Goal: Task Accomplishment & Management: Complete application form

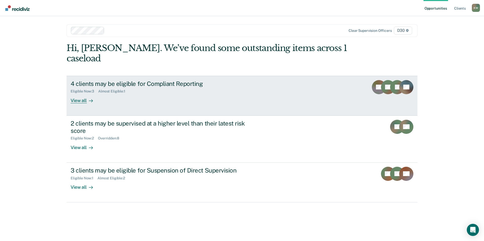
click at [125, 80] on div "4 clients may be eligible for Compliant Reporting" at bounding box center [160, 83] width 178 height 7
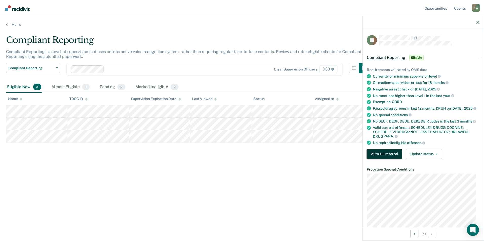
click at [377, 156] on button "Auto-fill referral" at bounding box center [384, 154] width 35 height 10
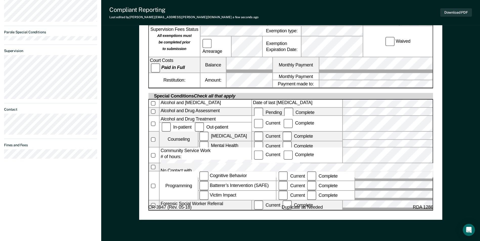
scroll to position [228, 0]
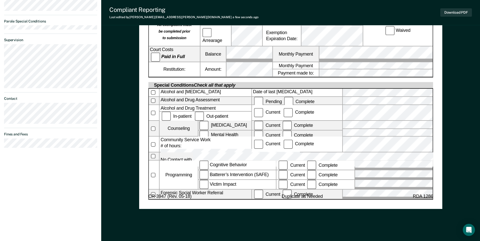
click at [204, 131] on label "Mental Health" at bounding box center [224, 135] width 53 height 9
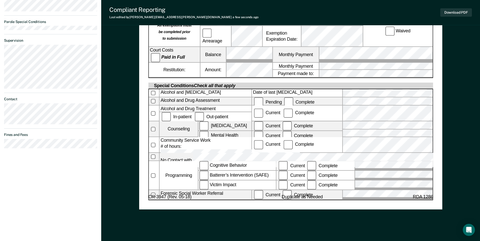
scroll to position [235, 0]
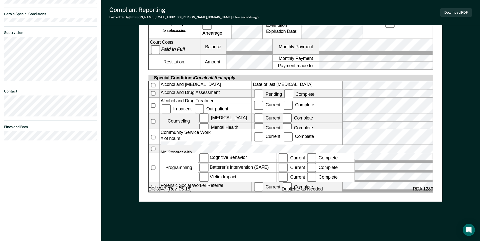
click at [344, 175] on div "[US_STATE] DEPARTMENT OF CORRECTION COMMUNITY SUPERVISION Telephone Reporting R…" at bounding box center [290, 4] width 285 height 377
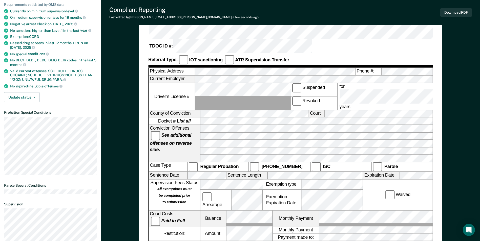
scroll to position [33, 0]
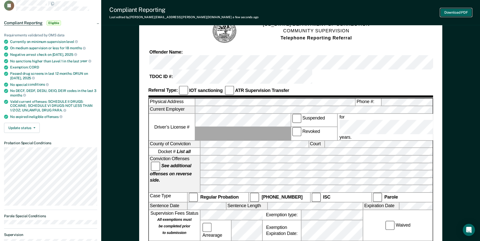
click at [455, 10] on button "Download PDF" at bounding box center [456, 12] width 32 height 8
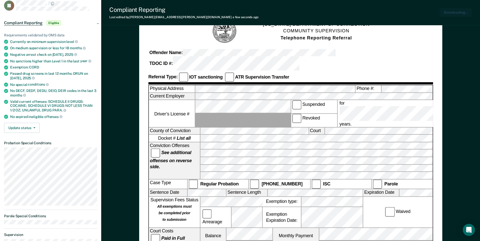
scroll to position [0, 0]
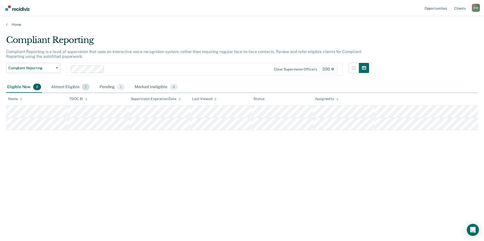
click at [70, 87] on div "Almost Eligible 1" at bounding box center [70, 87] width 40 height 11
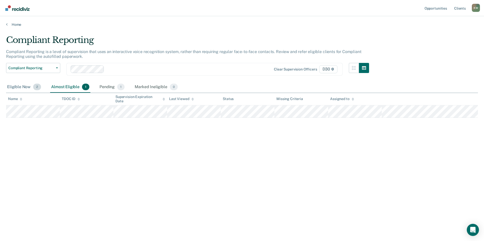
click at [21, 87] on div "Eligible Now 2" at bounding box center [24, 87] width 36 height 11
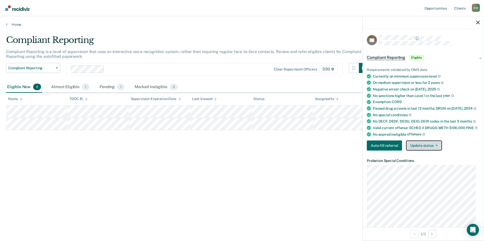
click at [425, 151] on button "Update status" at bounding box center [424, 146] width 36 height 10
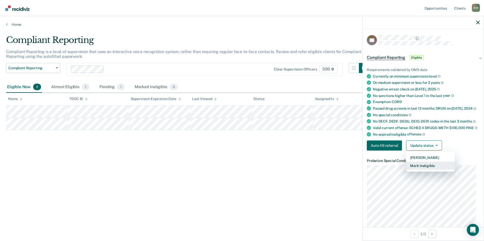
click at [427, 170] on button "Mark Ineligible" at bounding box center [430, 166] width 49 height 8
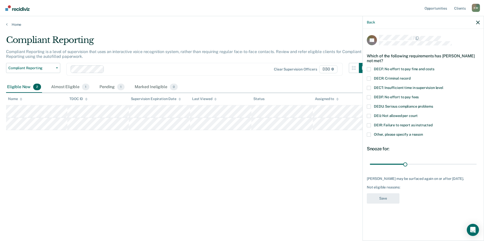
click at [370, 135] on span at bounding box center [369, 135] width 4 height 4
click at [423, 133] on input "Other, please specify a reason" at bounding box center [423, 133] width 0 height 0
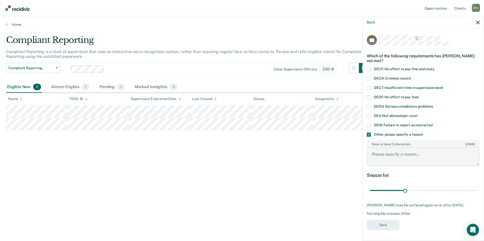
click at [384, 155] on textarea "Enter at least 3 characters 0 / 1600" at bounding box center [423, 157] width 112 height 19
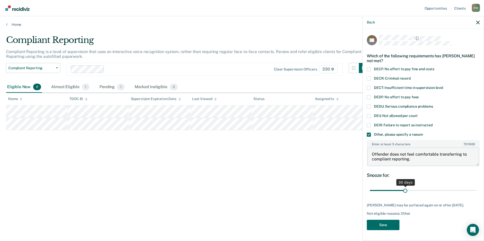
type textarea "Offender does not feel comfortable transferring to compliant reporting."
drag, startPoint x: 404, startPoint y: 191, endPoint x: 437, endPoint y: 191, distance: 33.7
type input "60"
click at [437, 191] on input "range" at bounding box center [423, 191] width 107 height 9
click at [419, 160] on textarea "Offender does not feel comfortable transferring to compliant reporting." at bounding box center [423, 157] width 112 height 19
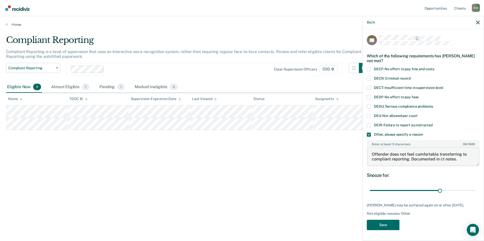
click at [461, 161] on textarea "Offender does not feel comfortable transferring to compliant reporting. Documen…" at bounding box center [423, 157] width 112 height 19
type textarea "Offender does not feel comfortable transferring to compliant reporting. Documen…"
click at [384, 229] on button "Save" at bounding box center [383, 225] width 33 height 10
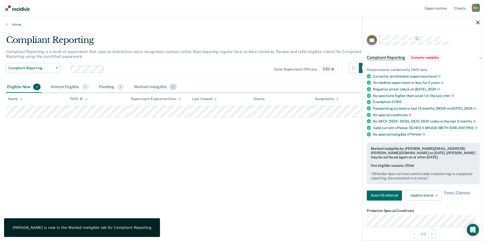
click at [141, 88] on div "Marked Ineligible 1" at bounding box center [155, 87] width 45 height 11
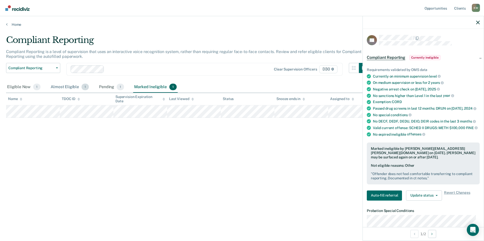
click at [62, 85] on div "Almost Eligible 1" at bounding box center [70, 87] width 40 height 11
click at [30, 86] on div "Eligible Now 1" at bounding box center [23, 87] width 35 height 11
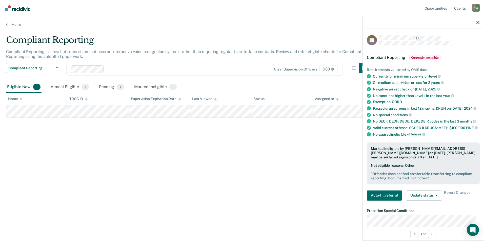
click at [324, 41] on div "Compliant Reporting" at bounding box center [187, 42] width 363 height 14
click at [478, 21] on icon "button" at bounding box center [478, 23] width 4 height 4
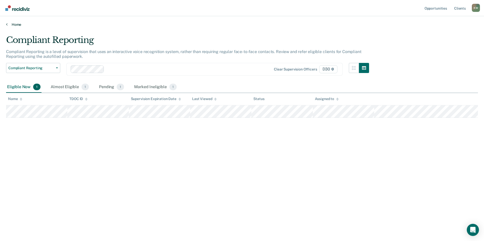
click at [18, 24] on link "Home" at bounding box center [242, 24] width 472 height 5
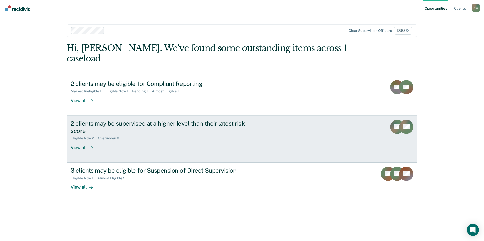
click at [131, 120] on div "2 clients may be supervised at a higher level than their latest risk score" at bounding box center [160, 127] width 178 height 15
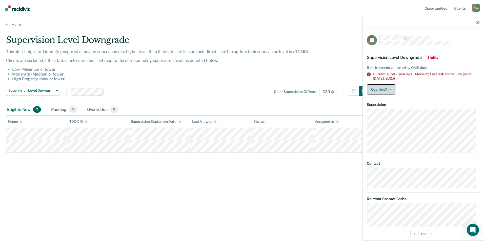
click at [384, 91] on button "Override?" at bounding box center [381, 90] width 29 height 10
click at [477, 21] on button "button" at bounding box center [478, 22] width 4 height 4
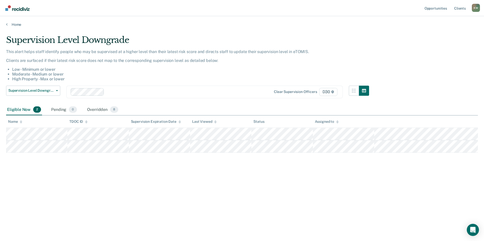
click at [15, 22] on div "Home" at bounding box center [242, 21] width 484 height 11
click at [15, 24] on link "Home" at bounding box center [242, 24] width 472 height 5
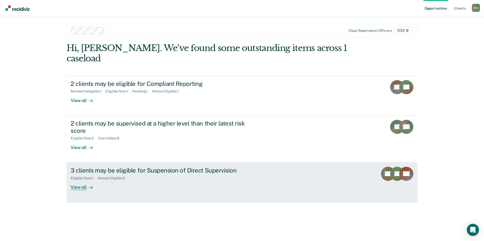
click at [157, 167] on div "3 clients may be eligible for Suspension of Direct Supervision" at bounding box center [160, 170] width 178 height 7
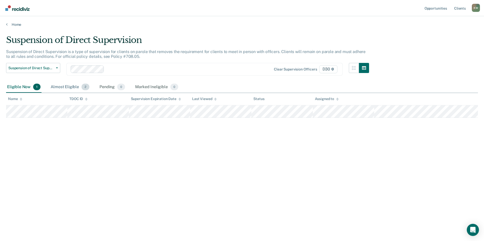
click at [67, 88] on div "Almost Eligible 2" at bounding box center [70, 87] width 41 height 11
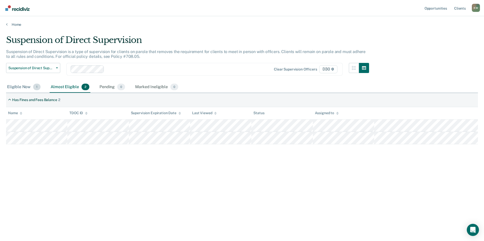
click at [14, 87] on div "Eligible Now 1" at bounding box center [23, 87] width 35 height 11
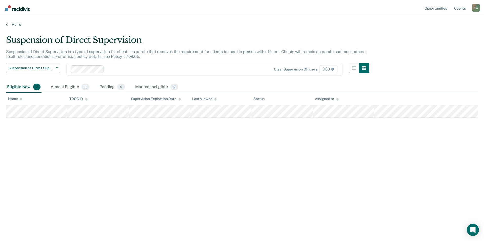
click at [16, 24] on link "Home" at bounding box center [242, 24] width 472 height 5
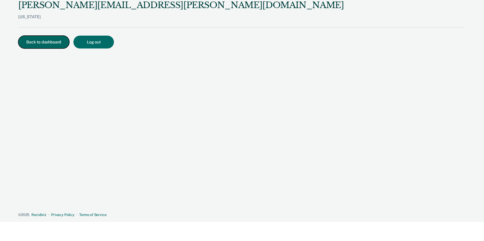
click at [41, 44] on button "Back to dashboard" at bounding box center [43, 42] width 51 height 13
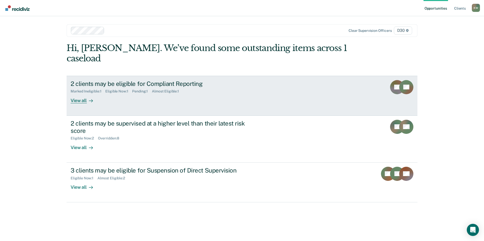
click at [157, 80] on div "2 clients may be eligible for Compliant Reporting" at bounding box center [160, 83] width 178 height 7
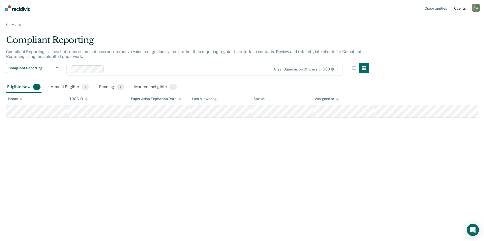
click at [460, 7] on link "Client s" at bounding box center [460, 8] width 14 height 16
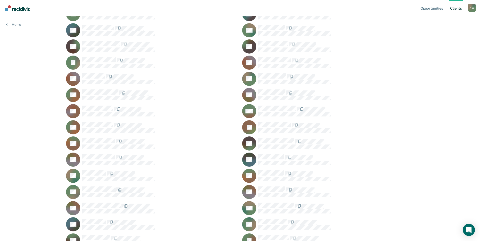
scroll to position [841, 0]
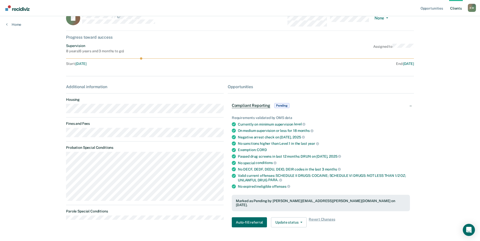
scroll to position [27, 0]
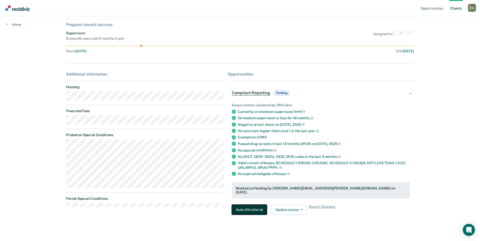
click at [244, 205] on button "Auto-fill referral" at bounding box center [249, 210] width 35 height 10
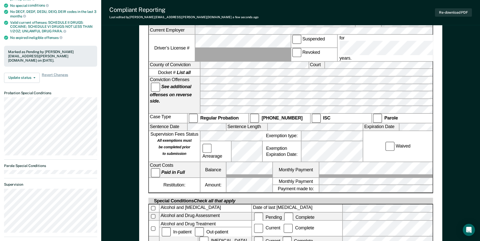
scroll to position [58, 0]
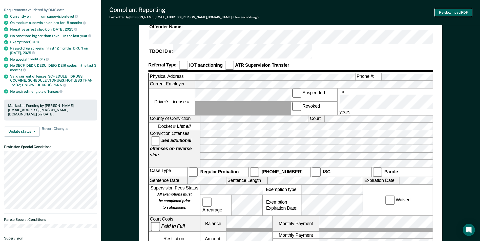
click at [454, 11] on button "Re-download PDF" at bounding box center [453, 12] width 37 height 8
